Goal: Task Accomplishment & Management: Manage account settings

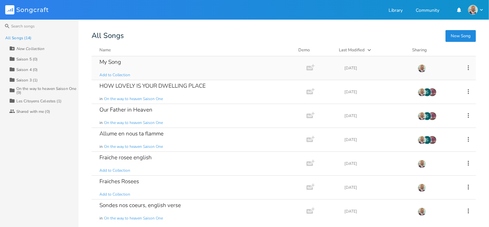
click at [113, 64] on div "My Song" at bounding box center [110, 62] width 22 height 6
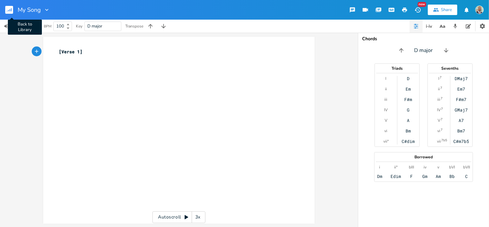
click at [11, 12] on rect "button" at bounding box center [9, 10] width 8 height 8
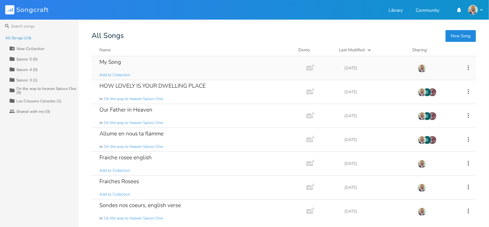
click at [216, 65] on icon at bounding box center [467, 67] width 1 height 5
click at [216, 134] on span "[PERSON_NAME]" at bounding box center [423, 133] width 18 height 5
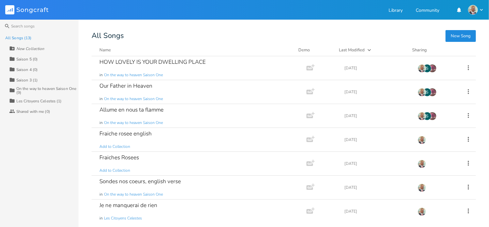
click at [28, 80] on div "Saison 3 (1)" at bounding box center [26, 80] width 21 height 4
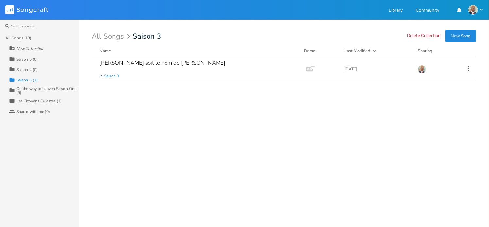
click at [32, 70] on div "Saison 4 (0)" at bounding box center [26, 70] width 21 height 4
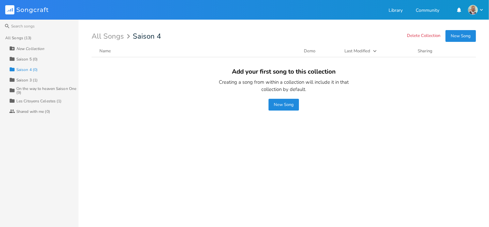
click at [29, 59] on div "Saison 5 (0)" at bounding box center [26, 59] width 21 height 4
click at [11, 8] on rect at bounding box center [9, 9] width 9 height 9
click at [11, 9] on rect at bounding box center [9, 9] width 9 height 9
